Goal: Communication & Community: Participate in discussion

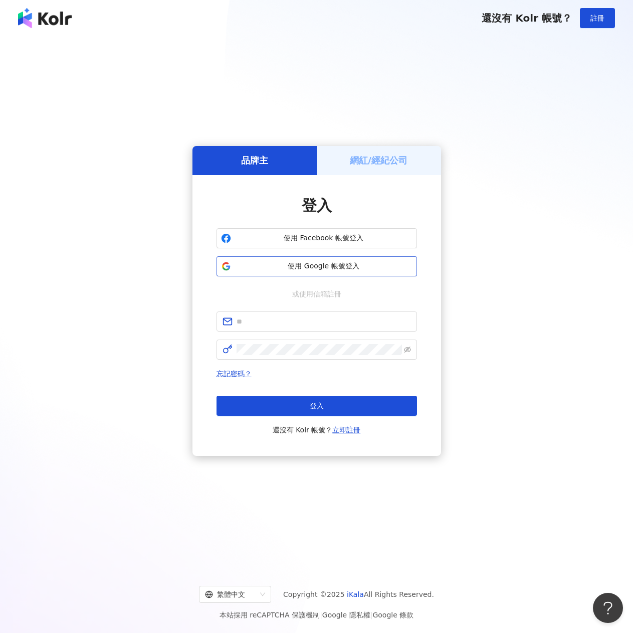
click at [340, 273] on button "使用 Google 帳號登入" at bounding box center [317, 266] width 201 height 20
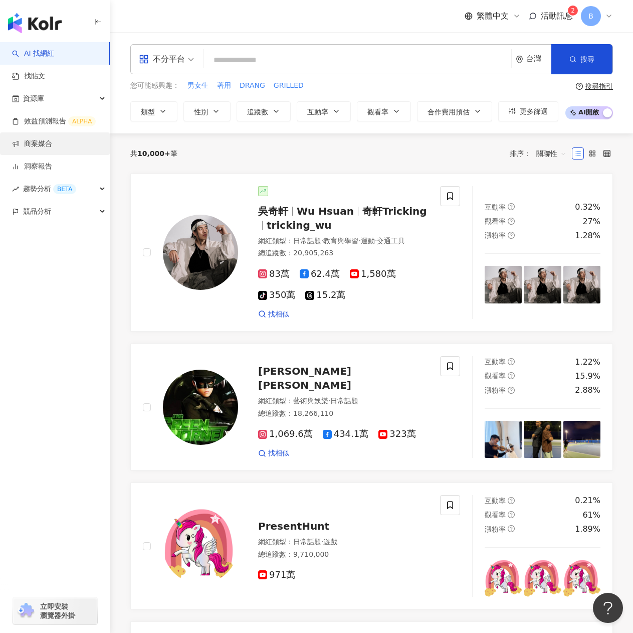
click at [52, 145] on link "商案媒合" at bounding box center [32, 144] width 40 height 10
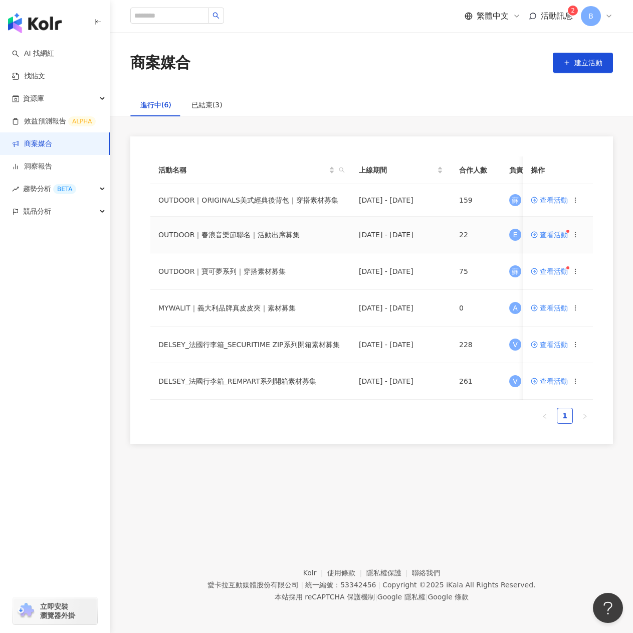
click at [562, 233] on span "查看活動" at bounding box center [549, 234] width 37 height 7
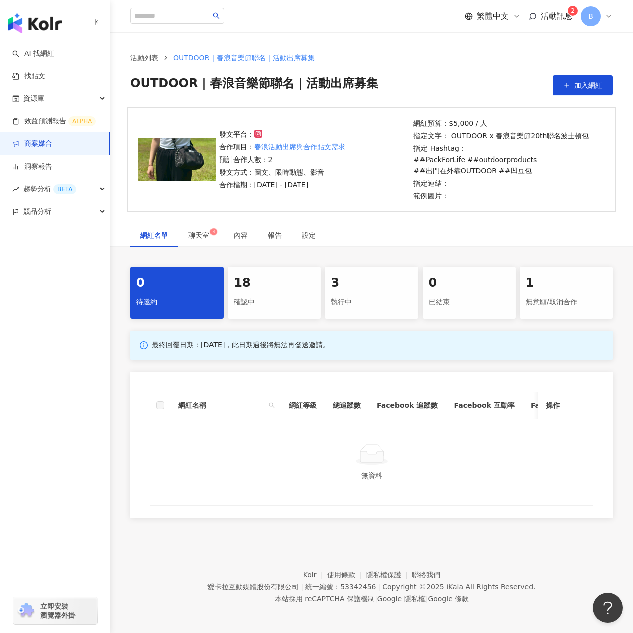
click at [266, 287] on div "18" at bounding box center [274, 283] width 81 height 17
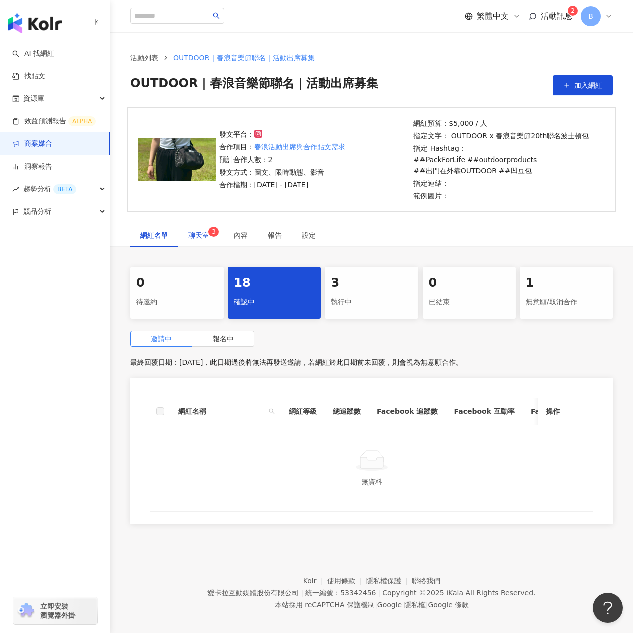
click at [202, 232] on span "聊天室 3" at bounding box center [201, 235] width 25 height 7
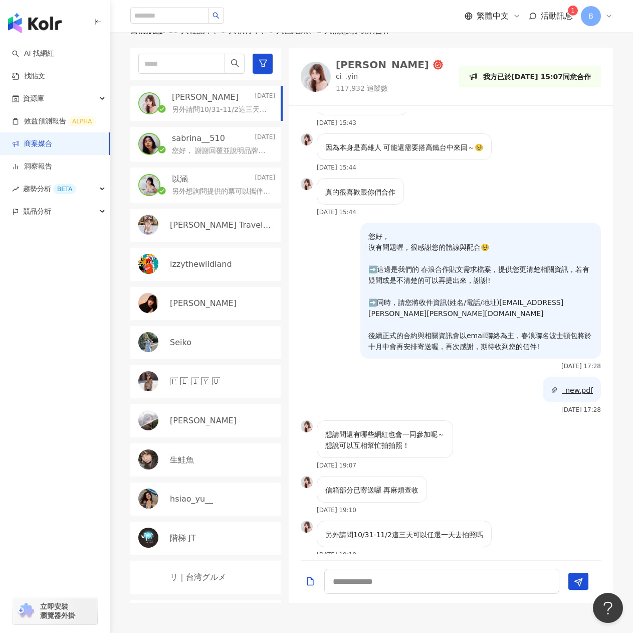
scroll to position [245, 0]
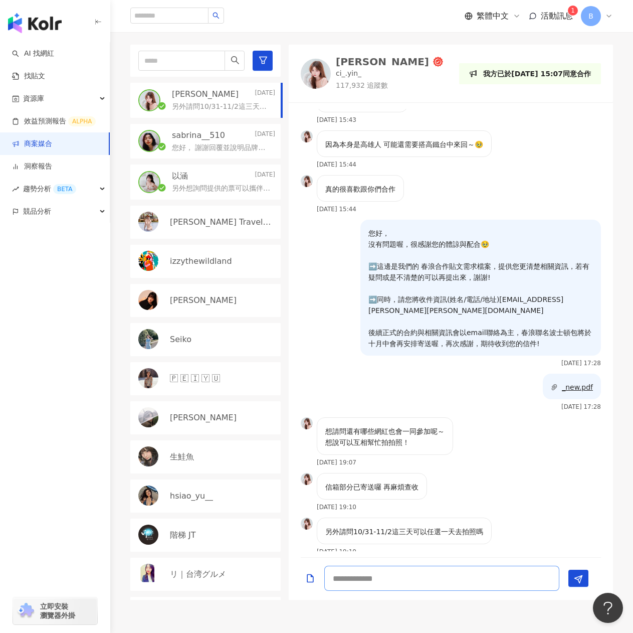
click at [347, 579] on textarea at bounding box center [441, 578] width 235 height 25
type textarea "*"
drag, startPoint x: 428, startPoint y: 435, endPoint x: 467, endPoint y: 480, distance: 59.7
click at [467, 480] on div "信箱部分已寄送囉 再麻煩查收 2025/9/19 19:10" at bounding box center [451, 495] width 324 height 45
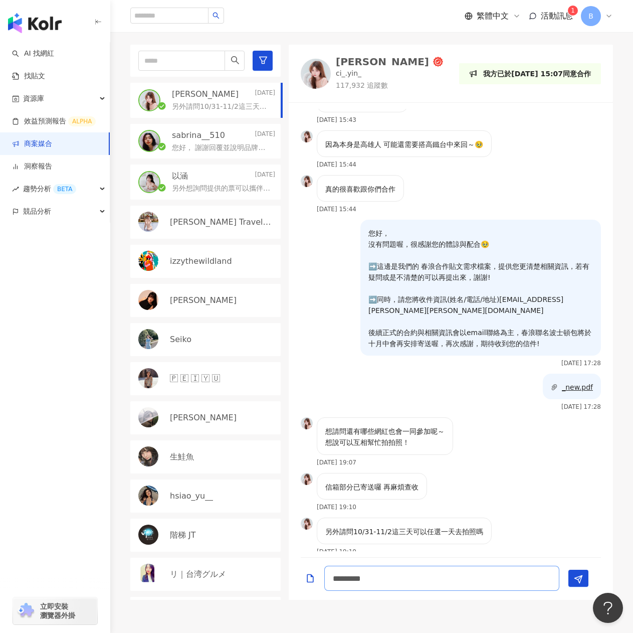
click at [414, 575] on textarea "*********" at bounding box center [441, 578] width 235 height 25
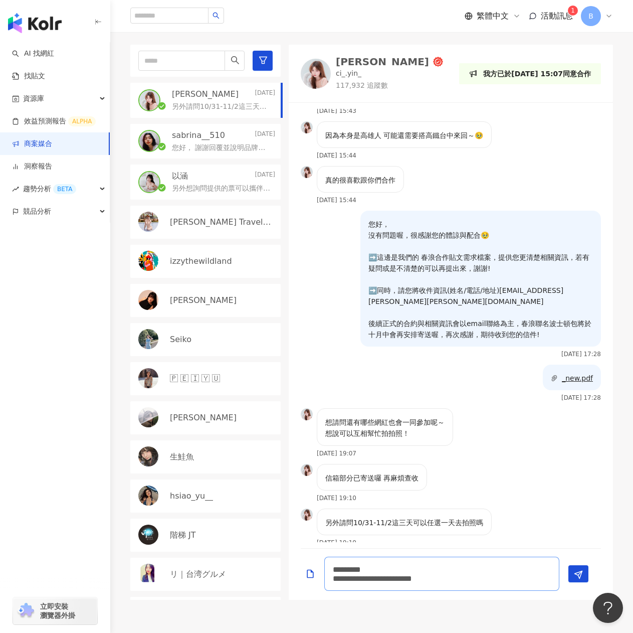
scroll to position [1168, 0]
click at [416, 569] on textarea "**********" at bounding box center [441, 574] width 235 height 34
click at [309, 508] on img at bounding box center [307, 514] width 12 height 12
click at [413, 570] on textarea "**********" at bounding box center [441, 574] width 235 height 34
paste textarea "******"
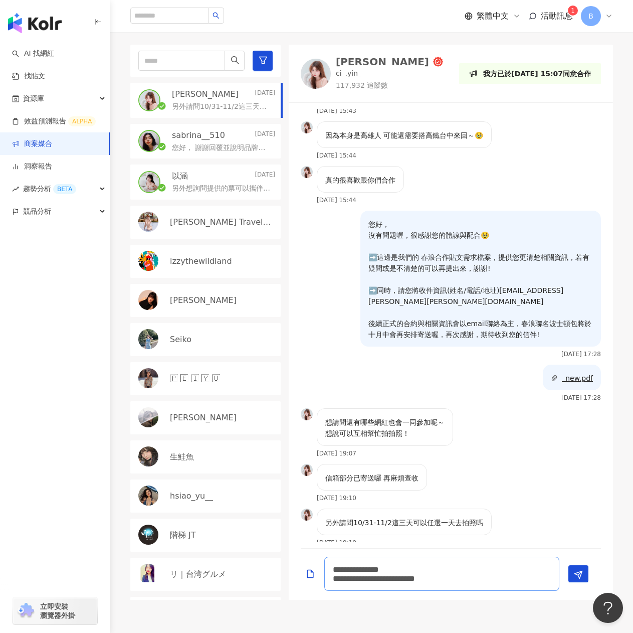
click at [551, 579] on textarea "**********" at bounding box center [441, 574] width 235 height 34
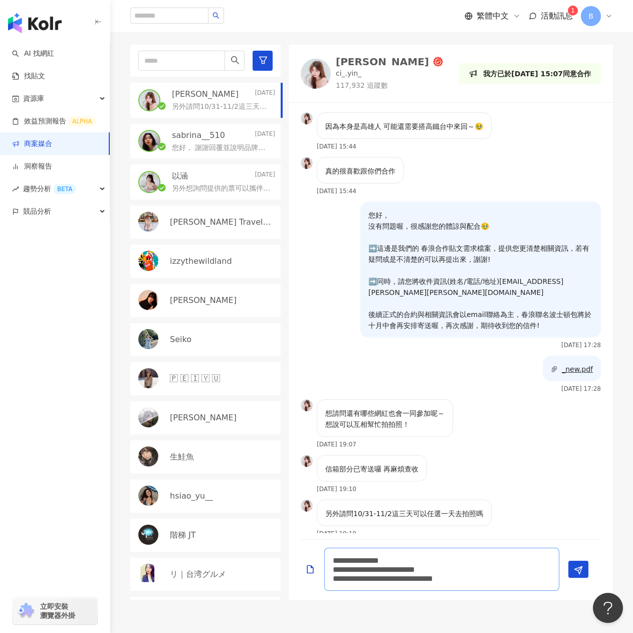
scroll to position [1186, 0]
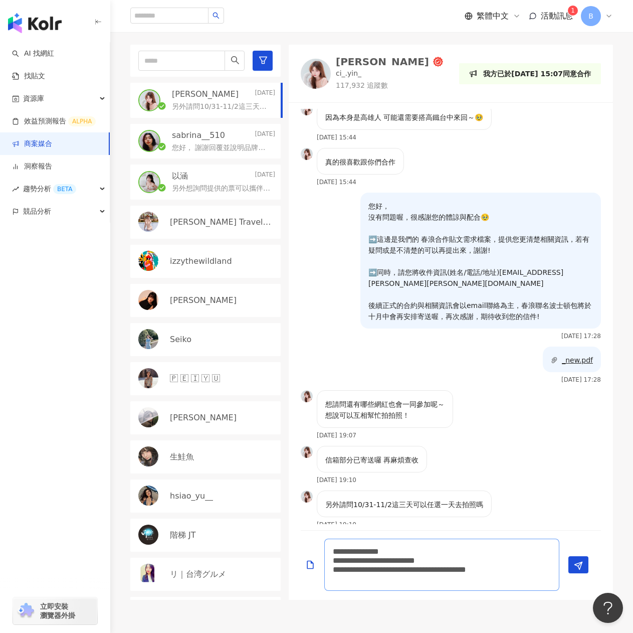
click at [549, 558] on textarea "**********" at bounding box center [441, 564] width 235 height 52
drag, startPoint x: 478, startPoint y: 214, endPoint x: 483, endPoint y: 218, distance: 6.0
click at [483, 218] on p "您好， 沒有問題喔，很感謝您的體諒與配合🥹 ➡️這邊是我們的 春浪合作貼文需求檔案，提供您更清楚相關資訊，若有疑問或是不清楚的可以再提出來，謝謝! ➡️同時，…" at bounding box center [480, 261] width 225 height 121
drag, startPoint x: 473, startPoint y: 216, endPoint x: 478, endPoint y: 219, distance: 6.3
click at [478, 219] on p "您好， 沒有問題喔，很感謝您的體諒與配合🥹 ➡️這邊是我們的 春浪合作貼文需求檔案，提供您更清楚相關資訊，若有疑問或是不清楚的可以再提出來，謝謝! ➡️同時，…" at bounding box center [480, 261] width 225 height 121
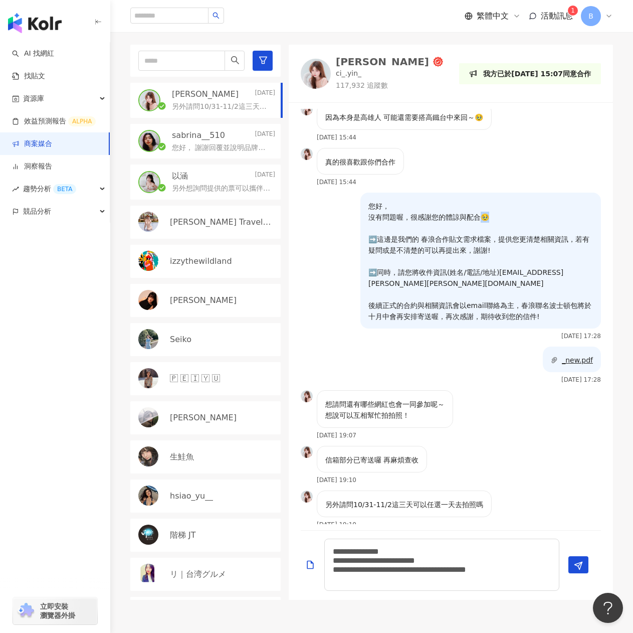
copy p "🥹"
drag, startPoint x: 544, startPoint y: 557, endPoint x: 550, endPoint y: 561, distance: 6.8
click at [550, 561] on textarea "**********" at bounding box center [441, 564] width 235 height 52
paste textarea "**"
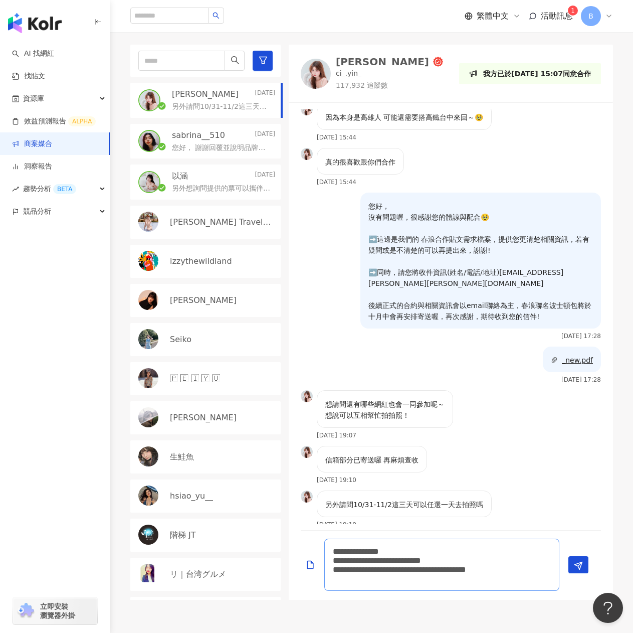
scroll to position [1195, 0]
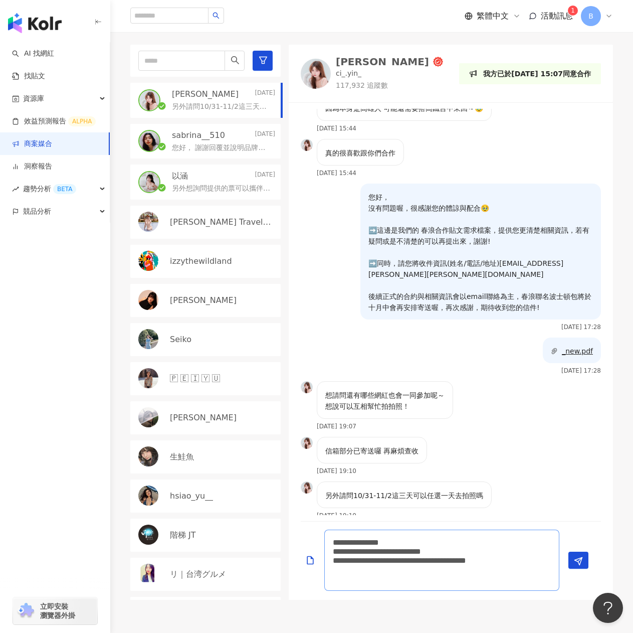
click at [415, 570] on textarea "**********" at bounding box center [441, 559] width 235 height 61
type textarea "**********"
click at [482, 573] on textarea "**********" at bounding box center [441, 559] width 235 height 61
click at [527, 574] on textarea "**********" at bounding box center [441, 559] width 235 height 61
click at [467, 584] on textarea "**********" at bounding box center [441, 559] width 235 height 61
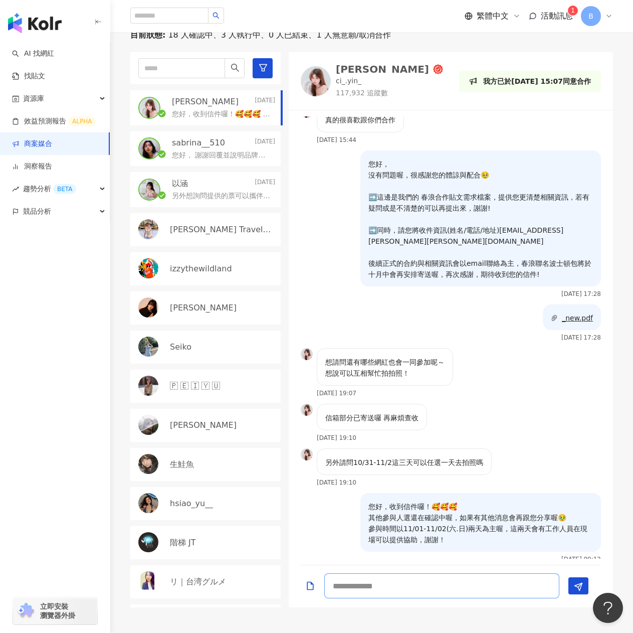
scroll to position [292, 0]
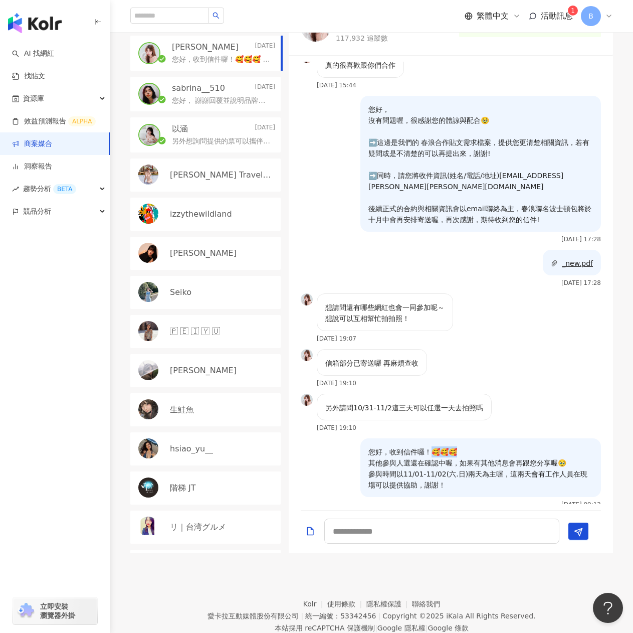
drag, startPoint x: 424, startPoint y: 441, endPoint x: 453, endPoint y: 441, distance: 29.6
click at [453, 446] on p "您好，收到信件囉！🥰🥰🥰 其他參與人選還在確認中喔，如果有其他消息會再跟您分享喔🥹 參與時間以11/01-11/02(六.日)兩天為主喔，這兩天會有工作人員在…" at bounding box center [480, 468] width 225 height 44
copy p "🥰🥰🥰 其他"
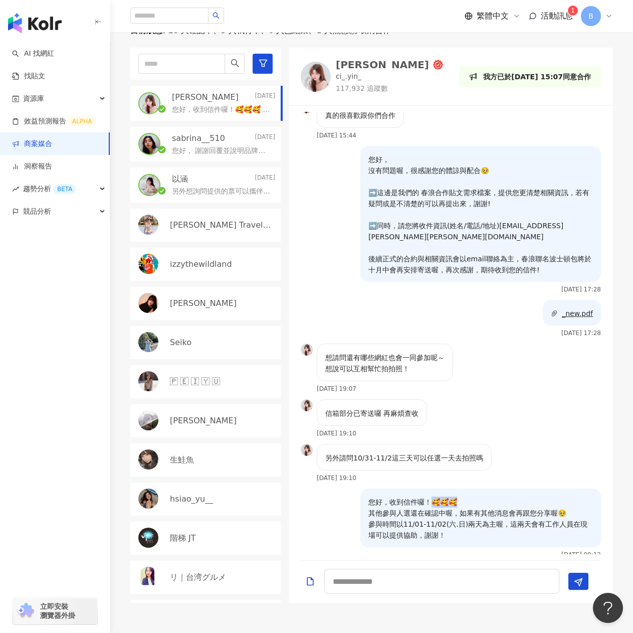
scroll to position [41, 0]
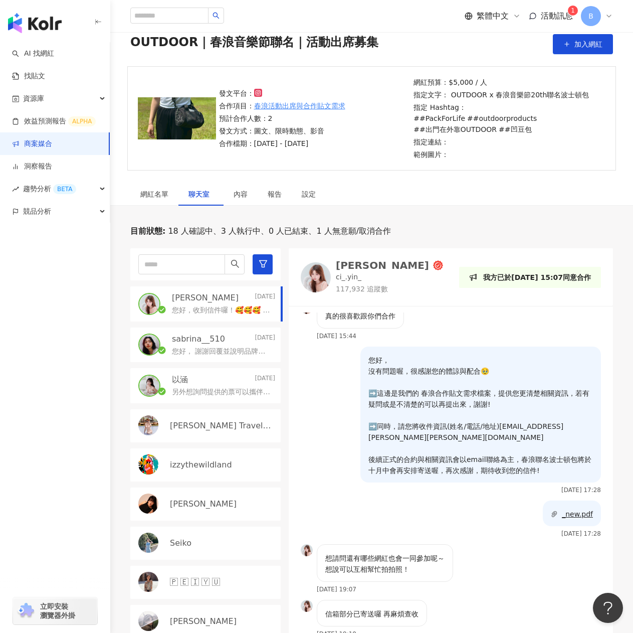
click at [197, 191] on span "聊天室" at bounding box center [201, 194] width 25 height 7
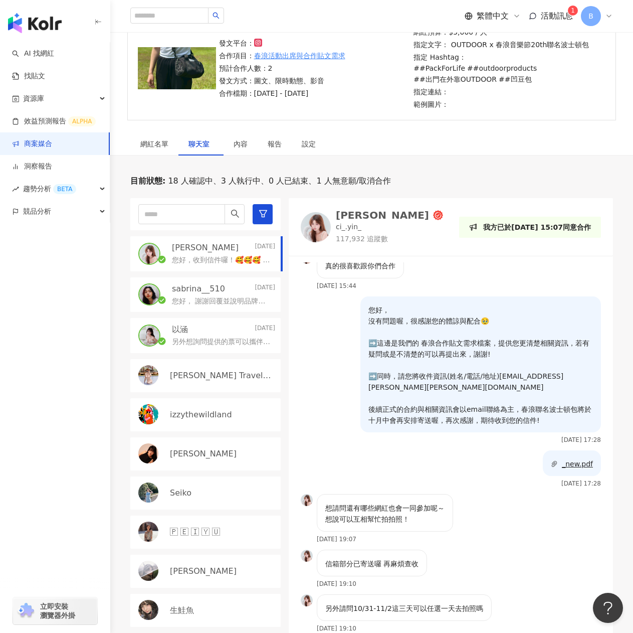
click at [204, 143] on span "聊天室" at bounding box center [201, 143] width 25 height 7
click at [143, 143] on div "網紅名單" at bounding box center [154, 143] width 28 height 11
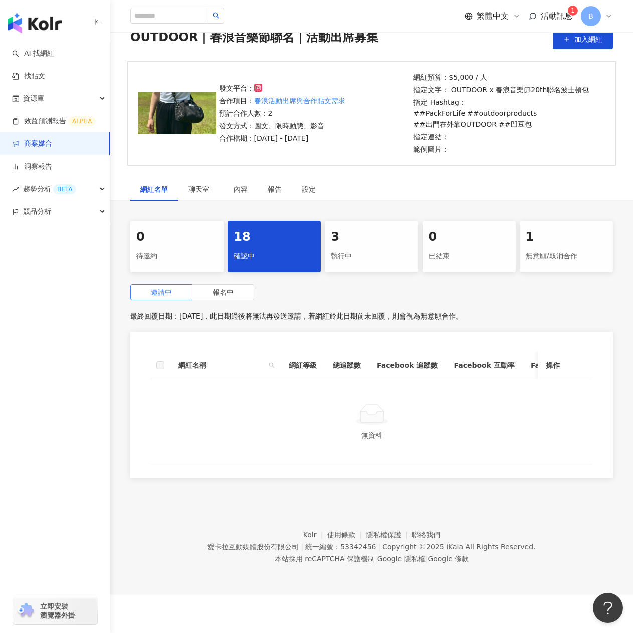
scroll to position [46, 0]
click at [257, 263] on div "確認中" at bounding box center [274, 256] width 81 height 17
click at [227, 296] on span "報名中" at bounding box center [223, 292] width 21 height 8
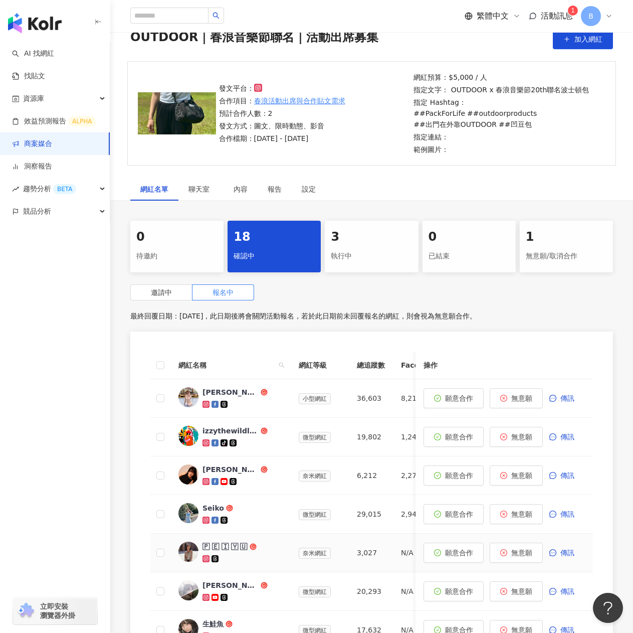
scroll to position [96, 0]
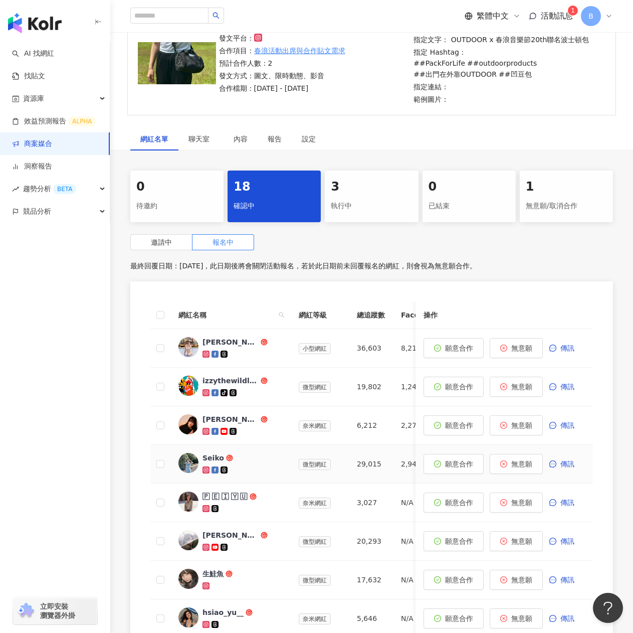
click at [249, 472] on div at bounding box center [243, 470] width 80 height 10
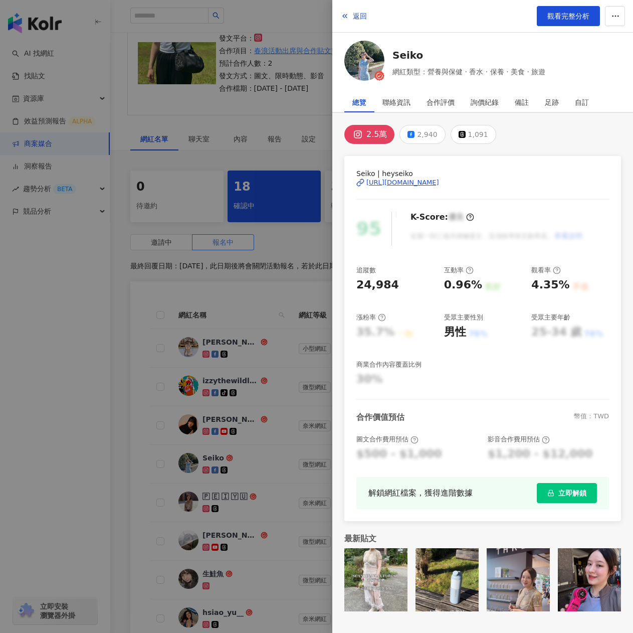
click at [424, 184] on div "https://www.instagram.com/heyseiko/" at bounding box center [402, 182] width 73 height 9
click at [277, 420] on div at bounding box center [316, 316] width 633 height 633
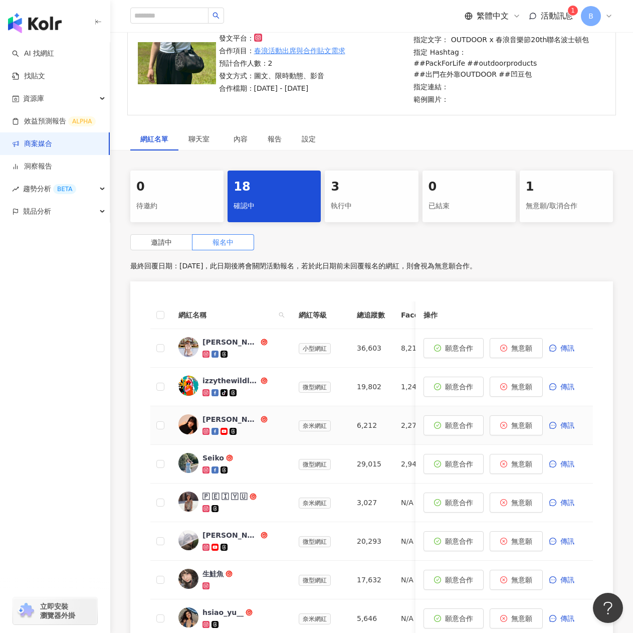
click at [219, 417] on div "賴茉凡 Morfan" at bounding box center [231, 419] width 56 height 10
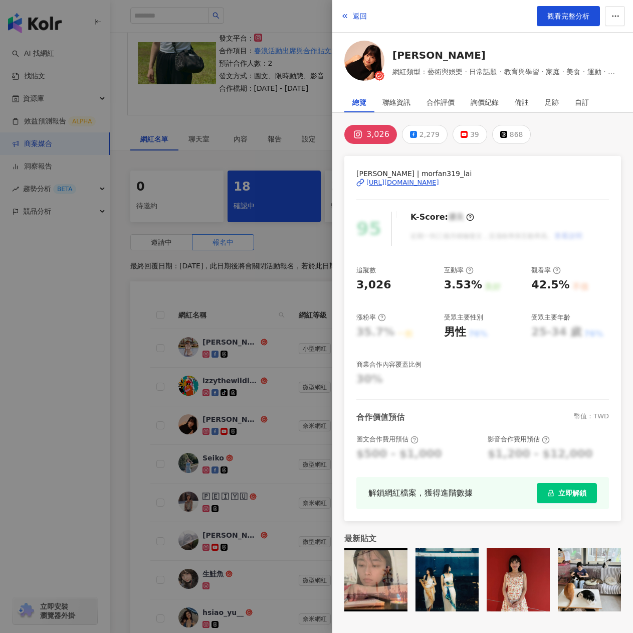
click at [428, 184] on div "[URL][DOMAIN_NAME]" at bounding box center [402, 182] width 73 height 9
click at [250, 303] on div at bounding box center [316, 316] width 633 height 633
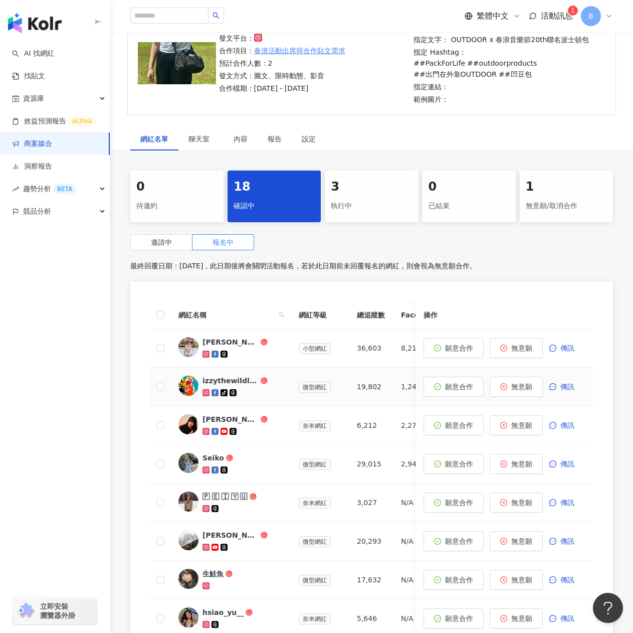
click at [229, 382] on div "izzythewildland" at bounding box center [231, 381] width 56 height 10
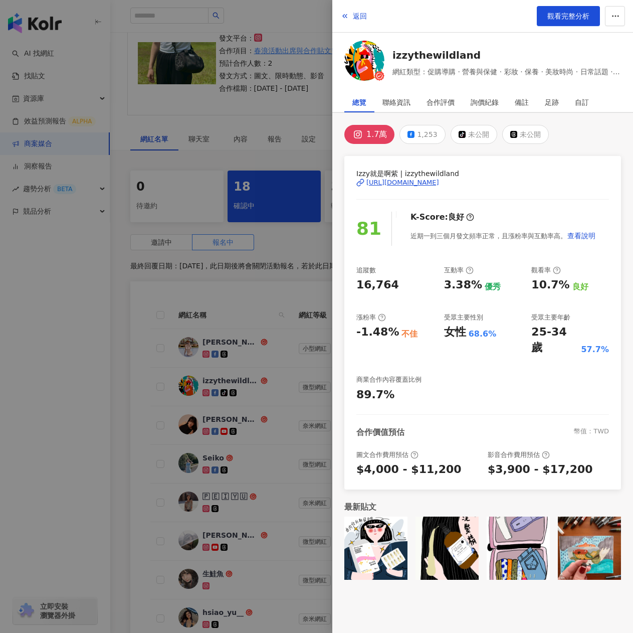
click at [439, 179] on div "https://www.instagram.com/izzythewildland/" at bounding box center [402, 182] width 73 height 9
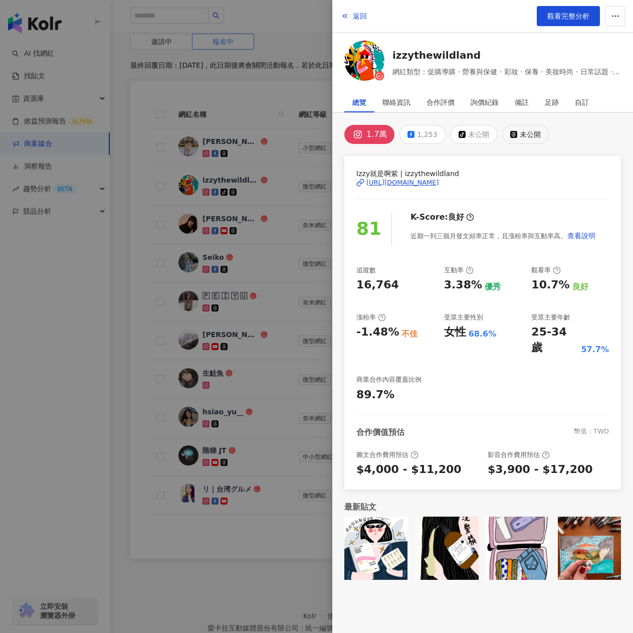
click at [527, 129] on div "未公開" at bounding box center [530, 134] width 21 height 14
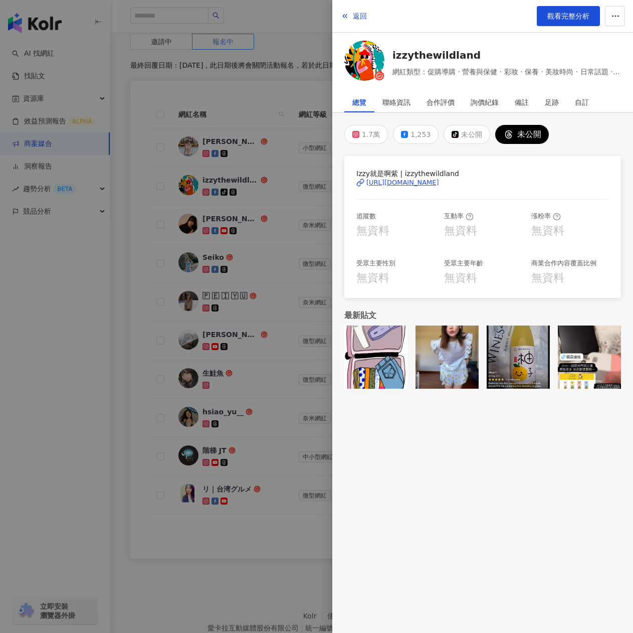
click at [439, 183] on div "https://www.threads.com/@izzythewildland" at bounding box center [402, 182] width 73 height 9
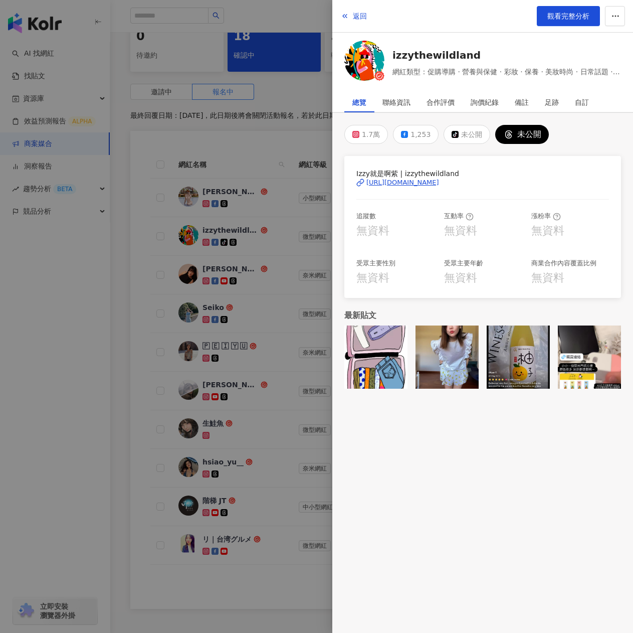
click at [263, 153] on div at bounding box center [316, 316] width 633 height 633
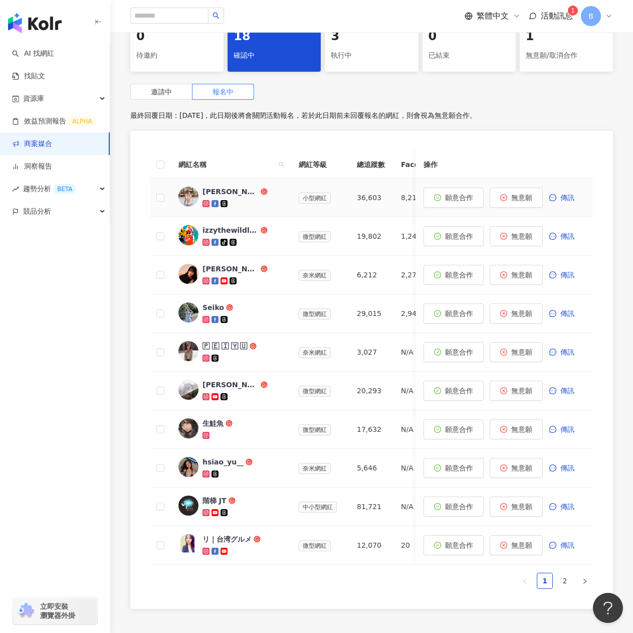
click at [232, 196] on div "Ling's Travelmap" at bounding box center [231, 192] width 56 height 10
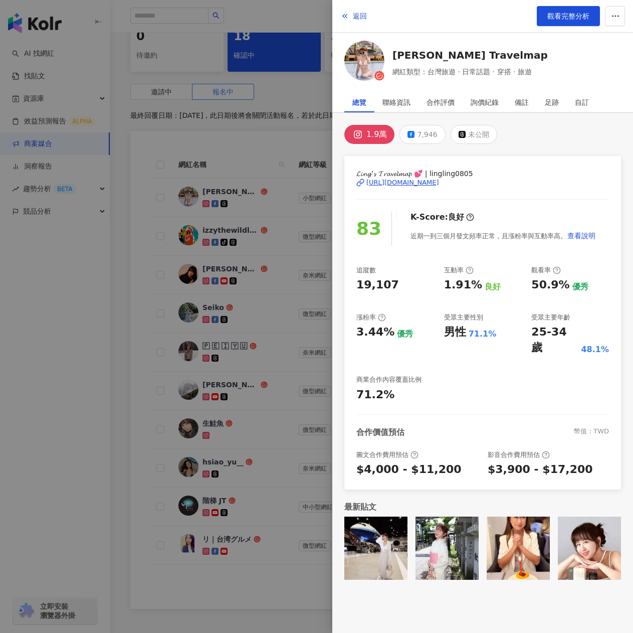
click at [413, 183] on div "https://www.instagram.com/lingling0805/" at bounding box center [402, 182] width 73 height 9
click at [259, 140] on div at bounding box center [316, 316] width 633 height 633
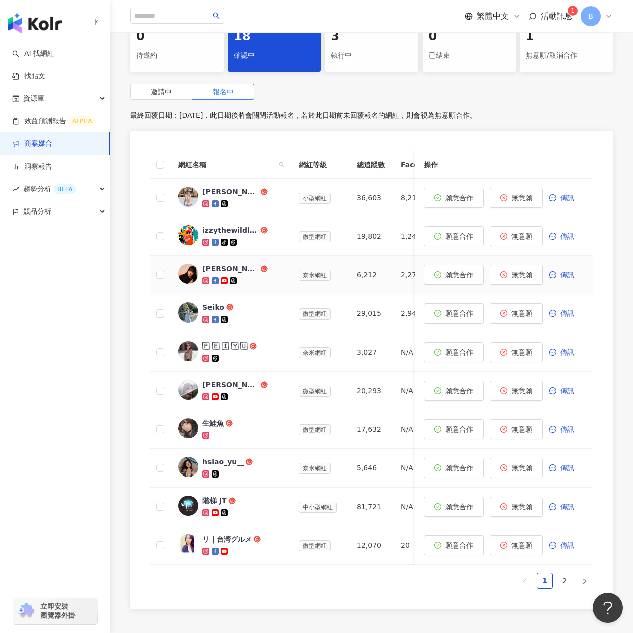
click at [287, 278] on td "賴茉凡 Morfan" at bounding box center [230, 275] width 120 height 39
click at [227, 266] on div "賴茉凡 Morfan" at bounding box center [231, 269] width 56 height 10
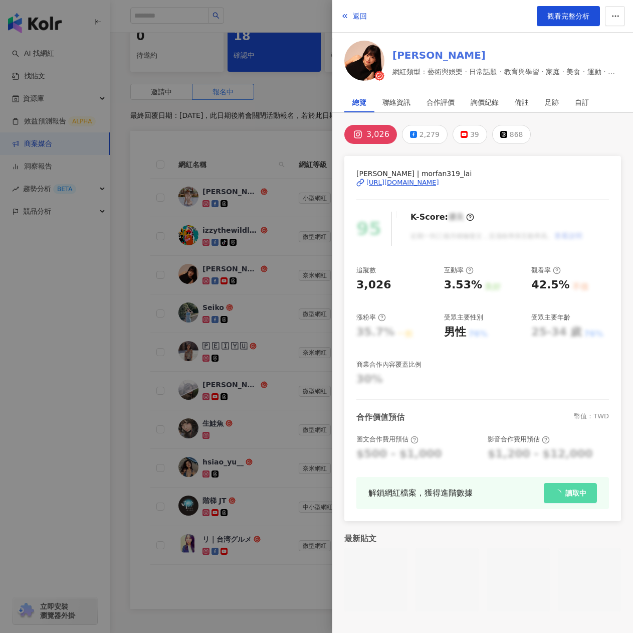
click at [408, 50] on link "[PERSON_NAME]" at bounding box center [507, 55] width 229 height 14
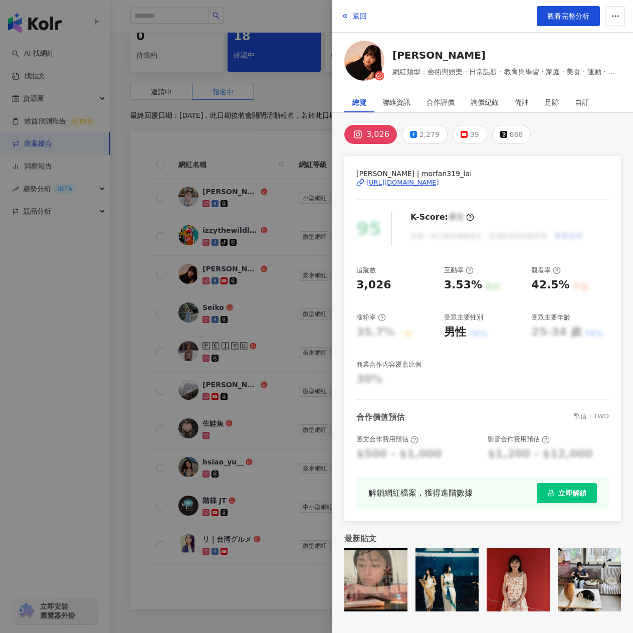
click at [90, 383] on div at bounding box center [316, 316] width 633 height 633
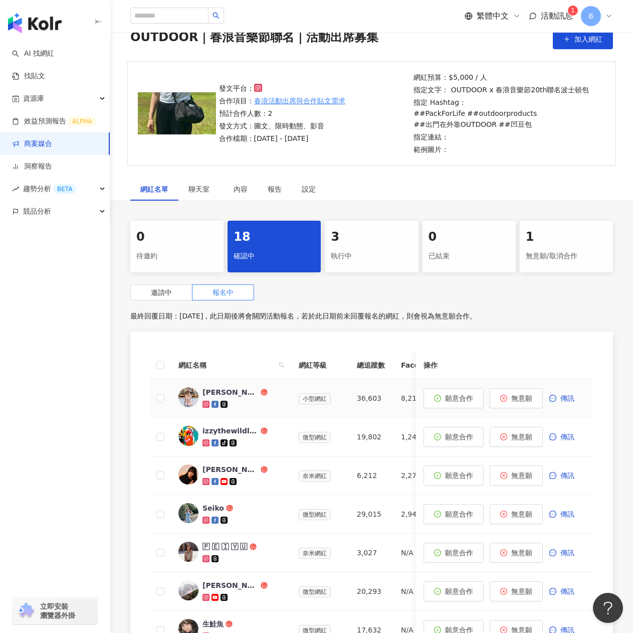
scroll to position [0, 0]
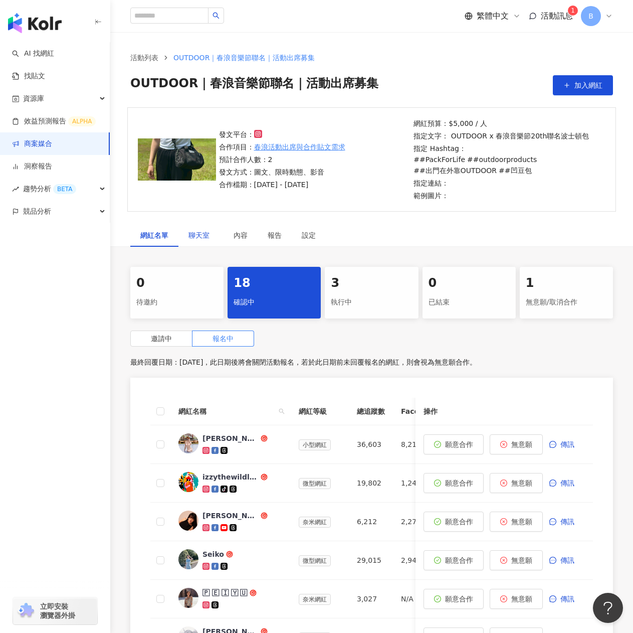
click at [200, 237] on span "聊天室" at bounding box center [201, 235] width 25 height 7
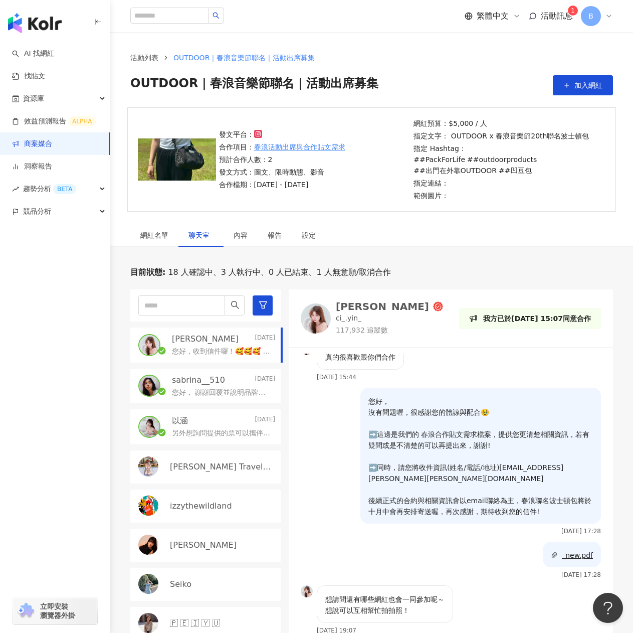
scroll to position [1234, 0]
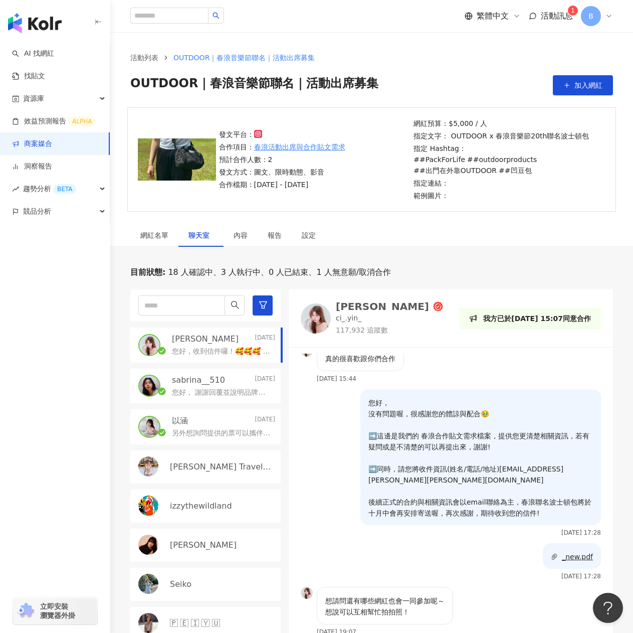
click at [225, 392] on p "您好， 謝謝回覆並說明品牌方的需求🙏 了解品牌希望以自身拍攝的方式呈現，會依照需求調整拍攝，並符合品牌期待。 費用部分依據內容與授權規劃所訂，我這邊維持 NT…" at bounding box center [221, 393] width 99 height 10
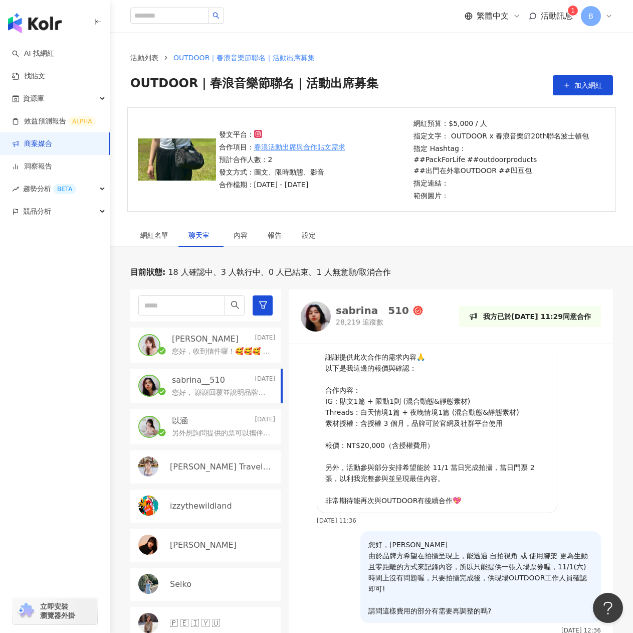
scroll to position [232, 0]
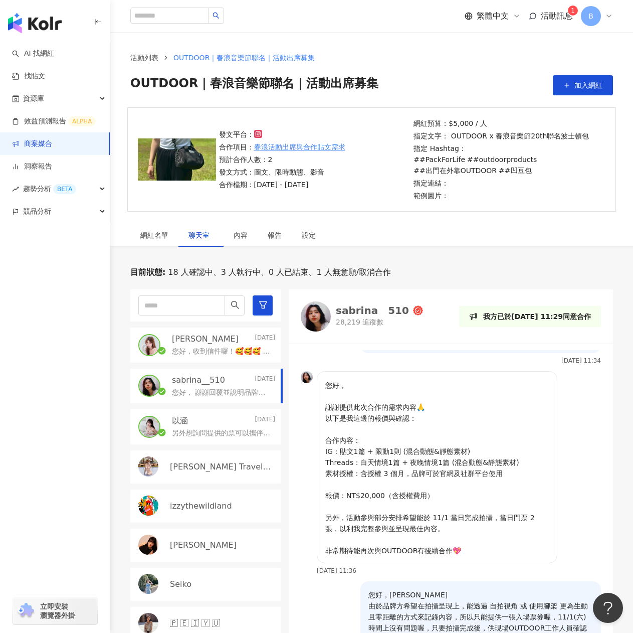
drag, startPoint x: 489, startPoint y: 229, endPoint x: 480, endPoint y: 243, distance: 16.7
click at [490, 230] on div "網紅名單 聊天室 內容 報告 設定" at bounding box center [371, 235] width 523 height 23
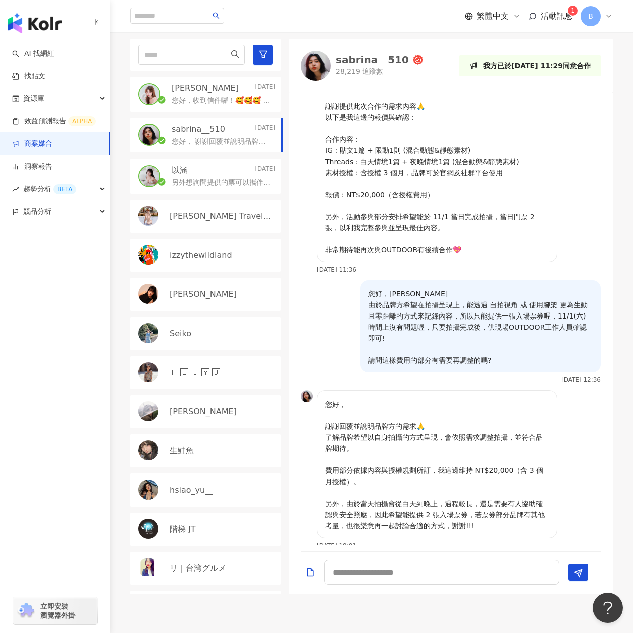
scroll to position [301, 0]
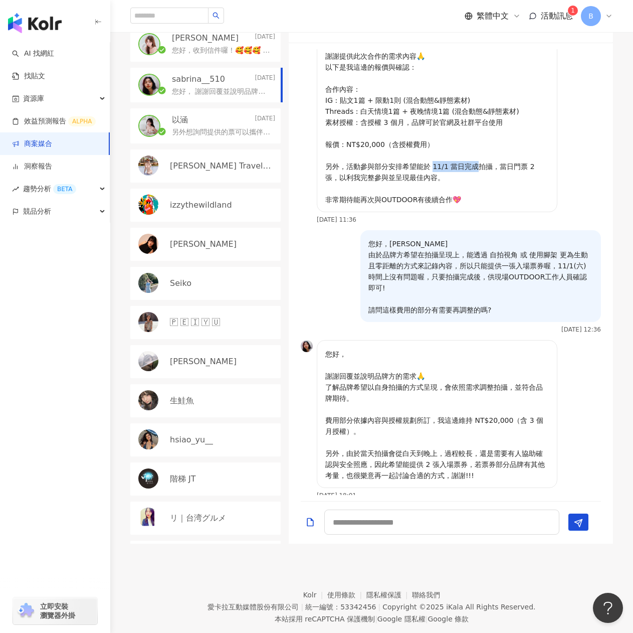
drag, startPoint x: 433, startPoint y: 166, endPoint x: 480, endPoint y: 169, distance: 47.2
click at [480, 169] on p "您好， 謝謝提供此次合作的需求內容🙏 以下是我這邊的報價與確認： 合作內容： IG : 貼文1篇 + 限動1則 (混合動態&靜態素材) Threads : 白…" at bounding box center [437, 117] width 224 height 176
copy p "1/1 當日完成拍"
drag, startPoint x: 460, startPoint y: 407, endPoint x: 343, endPoint y: 422, distance: 117.3
click at [343, 422] on p "您好， 謝謝回覆並說明品牌方的需求🙏 了解品牌希望以自身拍攝的方式呈現，會依照需求調整拍攝，並符合品牌期待。 費用部分依據內容與授權規劃所訂，我這邊維持 NT…" at bounding box center [437, 414] width 224 height 132
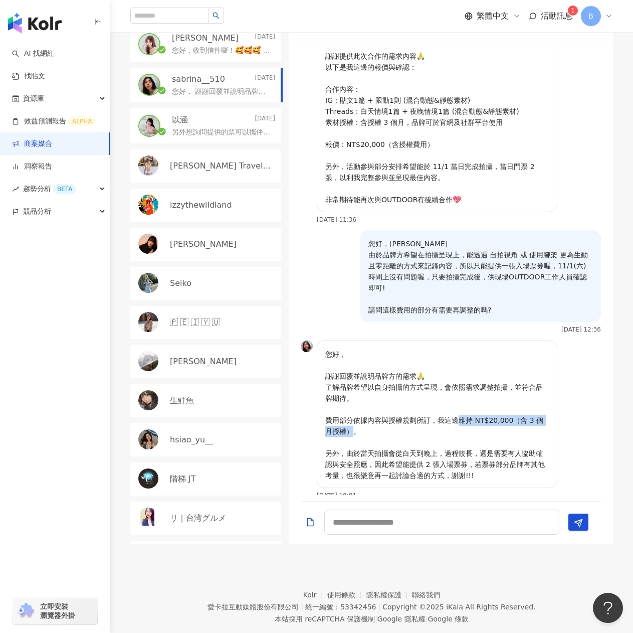
copy p "持 NT$20,000（含 3 個月授權）。"
drag, startPoint x: 367, startPoint y: 411, endPoint x: 360, endPoint y: 412, distance: 7.0
click at [363, 412] on p "您好， 謝謝回覆並說明品牌方的需求🙏 了解品牌希望以自身拍攝的方式呈現，會依照需求調整拍攝，並符合品牌期待。 費用部分依據內容與授權規劃所訂，我這邊維持 NT…" at bounding box center [437, 414] width 224 height 132
click at [418, 379] on p "您好， 謝謝回覆並說明品牌方的需求🙏 了解品牌希望以自身拍攝的方式呈現，會依照需求調整拍攝，並符合品牌期待。 費用部分依據內容與授權規劃所訂，我這邊維持 NT…" at bounding box center [437, 414] width 224 height 132
drag, startPoint x: 455, startPoint y: 374, endPoint x: 520, endPoint y: 410, distance: 73.8
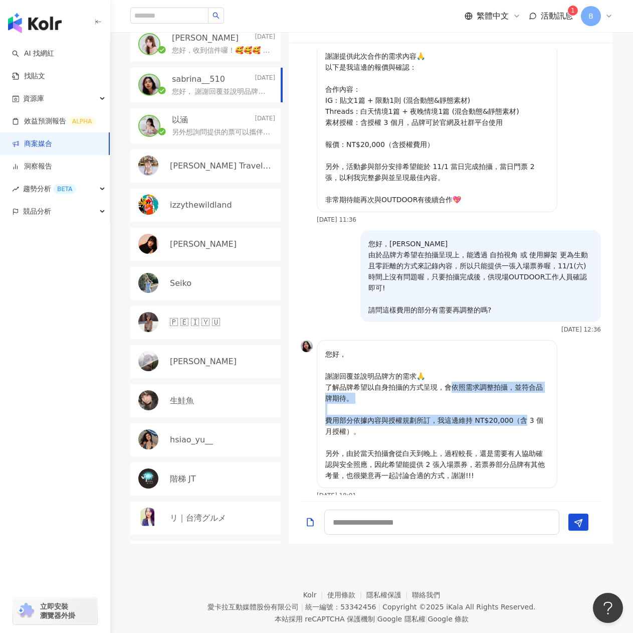
click at [520, 410] on p "您好， 謝謝回覆並說明品牌方的需求🙏 了解品牌希望以自身拍攝的方式呈現，會依照需求調整拍攝，並符合品牌期待。 費用部分依據內容與授權規劃所訂，我這邊維持 NT…" at bounding box center [437, 414] width 224 height 132
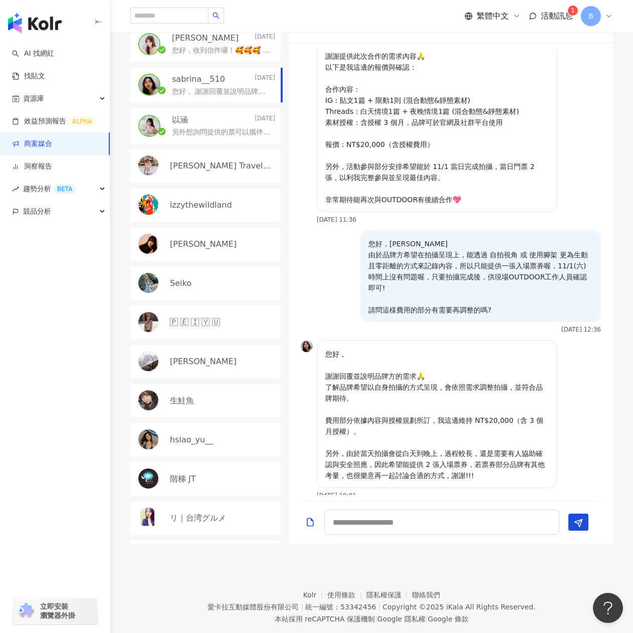
click at [446, 421] on p "您好， 謝謝回覆並說明品牌方的需求🙏 了解品牌希望以自身拍攝的方式呈現，會依照需求調整拍攝，並符合品牌期待。 費用部分依據內容與授權規劃所訂，我這邊維持 NT…" at bounding box center [437, 414] width 224 height 132
click at [415, 419] on p "您好， 謝謝回覆並說明品牌方的需求🙏 了解品牌希望以自身拍攝的方式呈現，會依照需求調整拍攝，並符合品牌期待。 費用部分依據內容與授權規劃所訂，我這邊維持 NT…" at bounding box center [437, 414] width 224 height 132
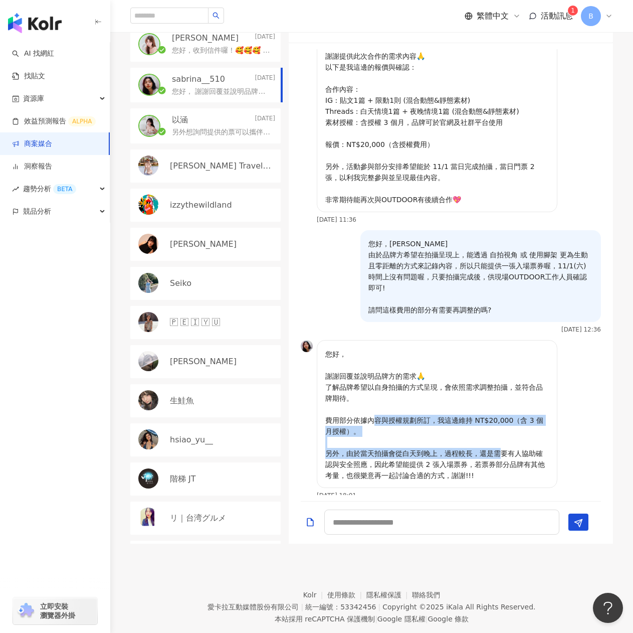
drag, startPoint x: 373, startPoint y: 412, endPoint x: 499, endPoint y: 437, distance: 128.3
click at [499, 437] on p "您好， 謝謝回覆並說明品牌方的需求🙏 了解品牌希望以自身拍攝的方式呈現，會依照需求調整拍攝，並符合品牌期待。 費用部分依據內容與授權規劃所訂，我這邊維持 NT…" at bounding box center [437, 414] width 224 height 132
click at [455, 439] on p "您好， 謝謝回覆並說明品牌方的需求🙏 了解品牌希望以自身拍攝的方式呈現，會依照需求調整拍攝，並符合品牌期待。 費用部分依據內容與授權規劃所訂，我這邊維持 NT…" at bounding box center [437, 414] width 224 height 132
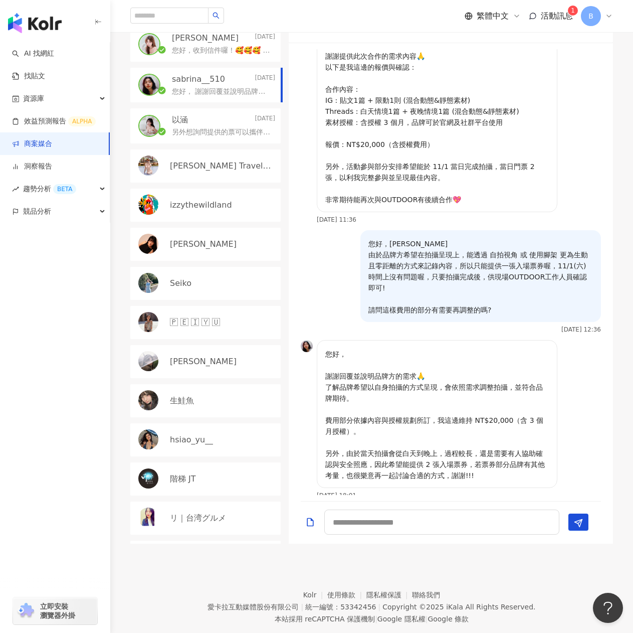
click at [382, 456] on p "您好， 謝謝回覆並說明品牌方的需求🙏 了解品牌希望以自身拍攝的方式呈現，會依照需求調整拍攝，並符合品牌期待。 費用部分依據內容與授權規劃所訂，我這邊維持 NT…" at bounding box center [437, 414] width 224 height 132
drag, startPoint x: 380, startPoint y: 455, endPoint x: 477, endPoint y: 462, distance: 97.6
click at [477, 462] on p "您好， 謝謝回覆並說明品牌方的需求🙏 了解品牌希望以自身拍攝的方式呈現，會依照需求調整拍攝，並符合品牌期待。 費用部分依據內容與授權規劃所訂，我這邊維持 NT…" at bounding box center [437, 414] width 224 height 132
click at [457, 459] on p "您好， 謝謝回覆並說明品牌方的需求🙏 了解品牌希望以自身拍攝的方式呈現，會依照需求調整拍攝，並符合品牌期待。 費用部分依據內容與授權規劃所訂，我這邊維持 NT…" at bounding box center [437, 414] width 224 height 132
drag, startPoint x: 348, startPoint y: 167, endPoint x: 487, endPoint y: 168, distance: 138.9
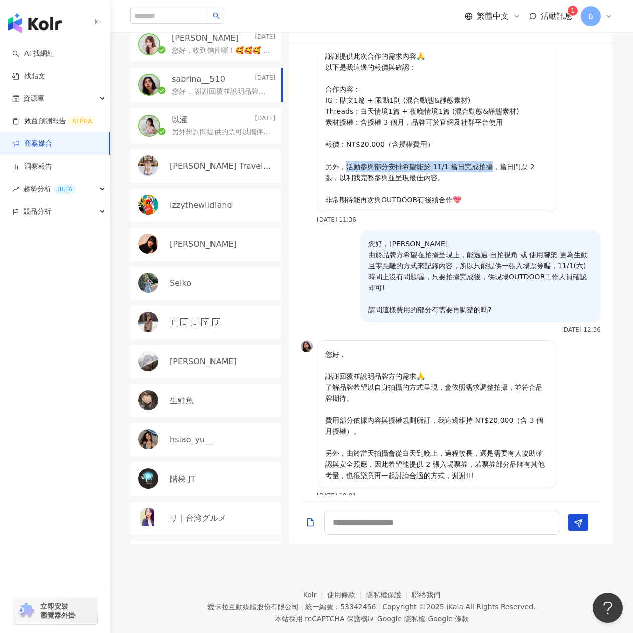
click at [487, 168] on p "您好， 謝謝提供此次合作的需求內容🙏 以下是我這邊的報價與確認： 合作內容： IG : 貼文1篇 + 限動1則 (混合動態&靜態素材) Threads : 白…" at bounding box center [437, 117] width 224 height 176
copy p "動參與部分安排希望能於 11/1 當日完成拍攝，"
drag, startPoint x: 382, startPoint y: 440, endPoint x: 442, endPoint y: 441, distance: 60.2
click at [442, 441] on p "您好， 謝謝回覆並說明品牌方的需求🙏 了解品牌希望以自身拍攝的方式呈現，會依照需求調整拍攝，並符合品牌期待。 費用部分依據內容與授權規劃所訂，我這邊維持 NT…" at bounding box center [437, 414] width 224 height 132
click at [390, 412] on p "您好， 謝謝回覆並說明品牌方的需求🙏 了解品牌希望以自身拍攝的方式呈現，會依照需求調整拍攝，並符合品牌期待。 費用部分依據內容與授權規劃所訂，我這邊維持 NT…" at bounding box center [437, 414] width 224 height 132
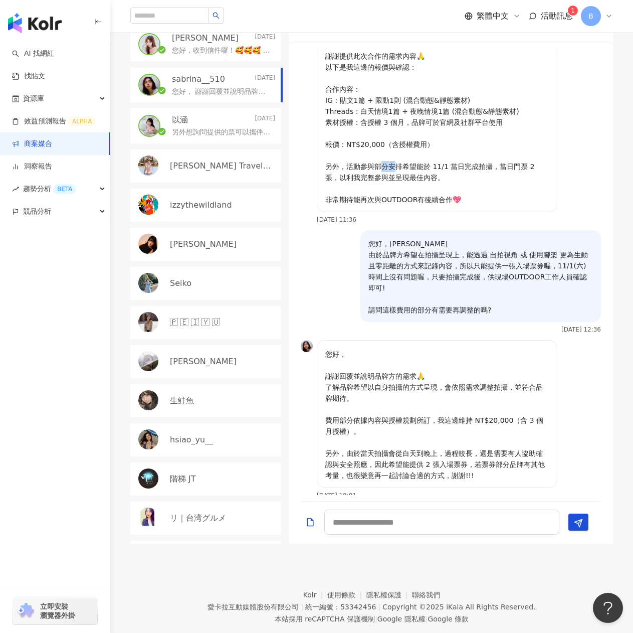
drag, startPoint x: 382, startPoint y: 168, endPoint x: 398, endPoint y: 171, distance: 16.3
click at [398, 171] on p "您好， 謝謝提供此次合作的需求內容🙏 以下是我這邊的報價與確認： 合作內容： IG : 貼文1篇 + 限動1則 (混合動態&靜態素材) Threads : 白…" at bounding box center [437, 117] width 224 height 176
drag, startPoint x: 374, startPoint y: 169, endPoint x: 407, endPoint y: 168, distance: 33.6
click at [407, 168] on p "您好， 謝謝提供此次合作的需求內容🙏 以下是我這邊的報價與確認： 合作內容： IG : 貼文1篇 + 限動1則 (混合動態&靜態素材) Threads : 白…" at bounding box center [437, 117] width 224 height 176
click at [416, 183] on p "您好， 謝謝提供此次合作的需求內容🙏 以下是我這邊的報價與確認： 合作內容： IG : 貼文1篇 + 限動1則 (混合動態&靜態素材) Threads : 白…" at bounding box center [437, 117] width 224 height 176
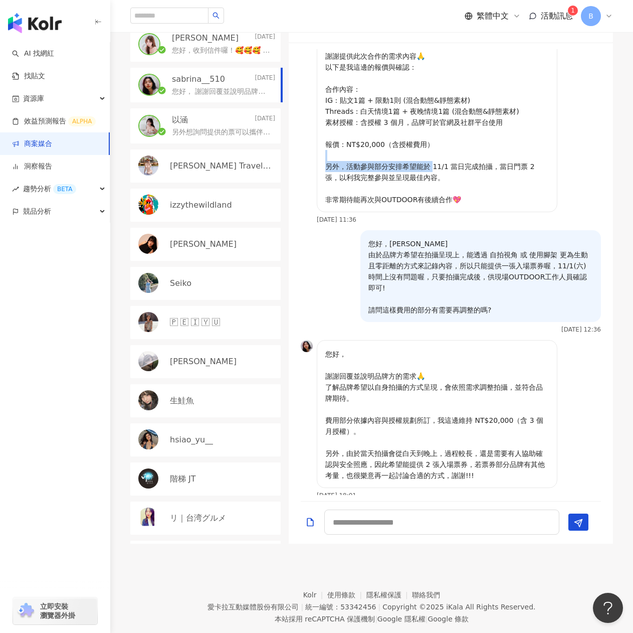
drag, startPoint x: 432, startPoint y: 164, endPoint x: 501, endPoint y: 159, distance: 69.3
click at [501, 159] on p "您好， 謝謝提供此次合作的需求內容🙏 以下是我這邊的報價與確認： 合作內容： IG : 貼文1篇 + 限動1則 (混合動態&靜態素材) Threads : 白…" at bounding box center [437, 117] width 224 height 176
click at [503, 174] on p "您好， 謝謝提供此次合作的需求內容🙏 以下是我這邊的報價與確認： 合作內容： IG : 貼文1篇 + 限動1則 (混合動態&靜態素材) Threads : 白…" at bounding box center [437, 117] width 224 height 176
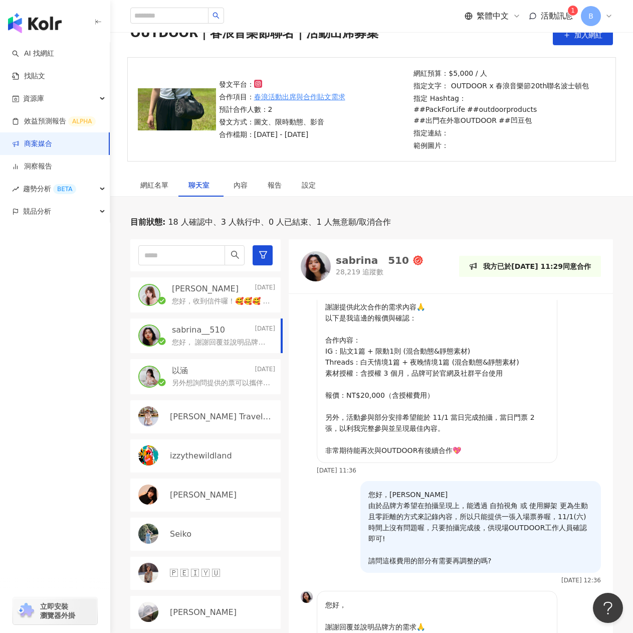
scroll to position [0, 0]
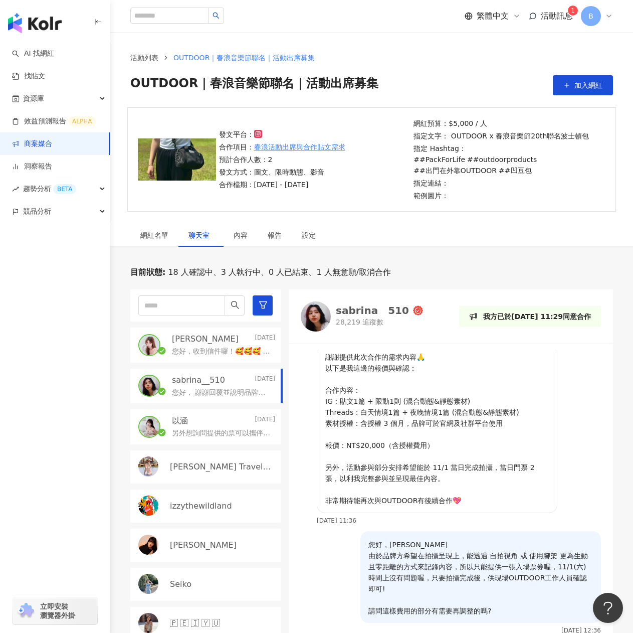
click at [554, 11] on span "活動訊息" at bounding box center [557, 16] width 32 height 10
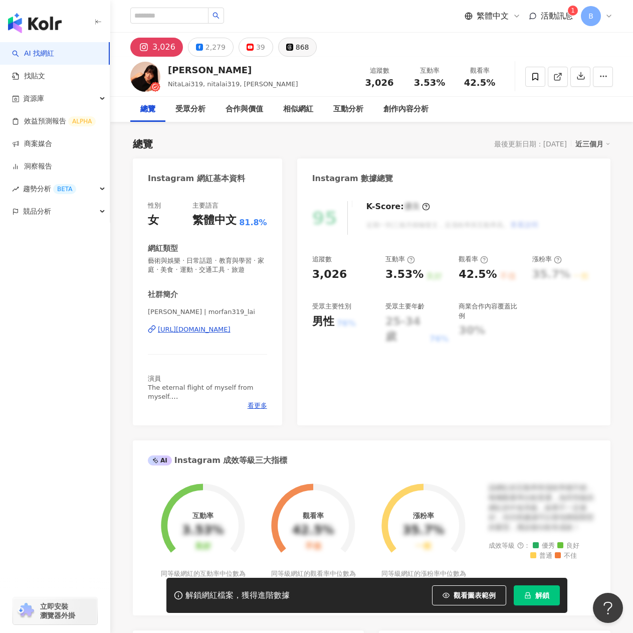
click at [296, 49] on div "868" at bounding box center [303, 47] width 14 height 14
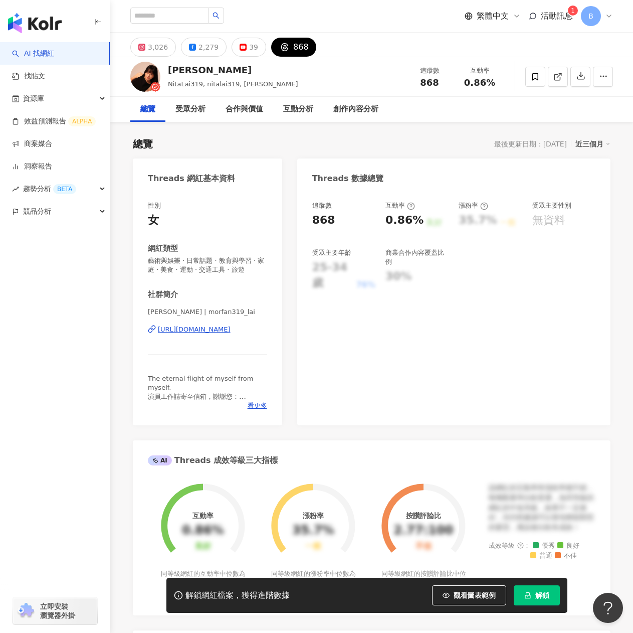
click at [200, 328] on div "[URL][DOMAIN_NAME]" at bounding box center [194, 329] width 73 height 9
